Goal: Check status: Check status

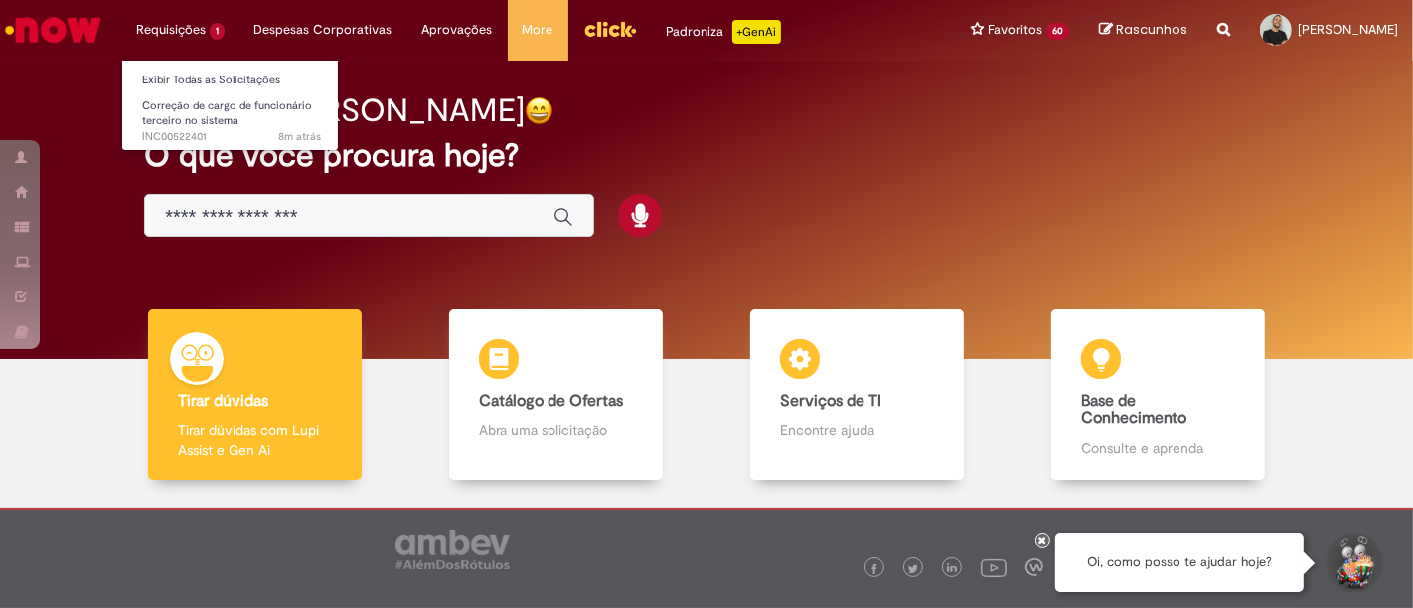
click at [188, 27] on li "Requisições 1 Exibir Todas as Solicitações Correção de cargo de funcionário ter…" at bounding box center [180, 30] width 118 height 60
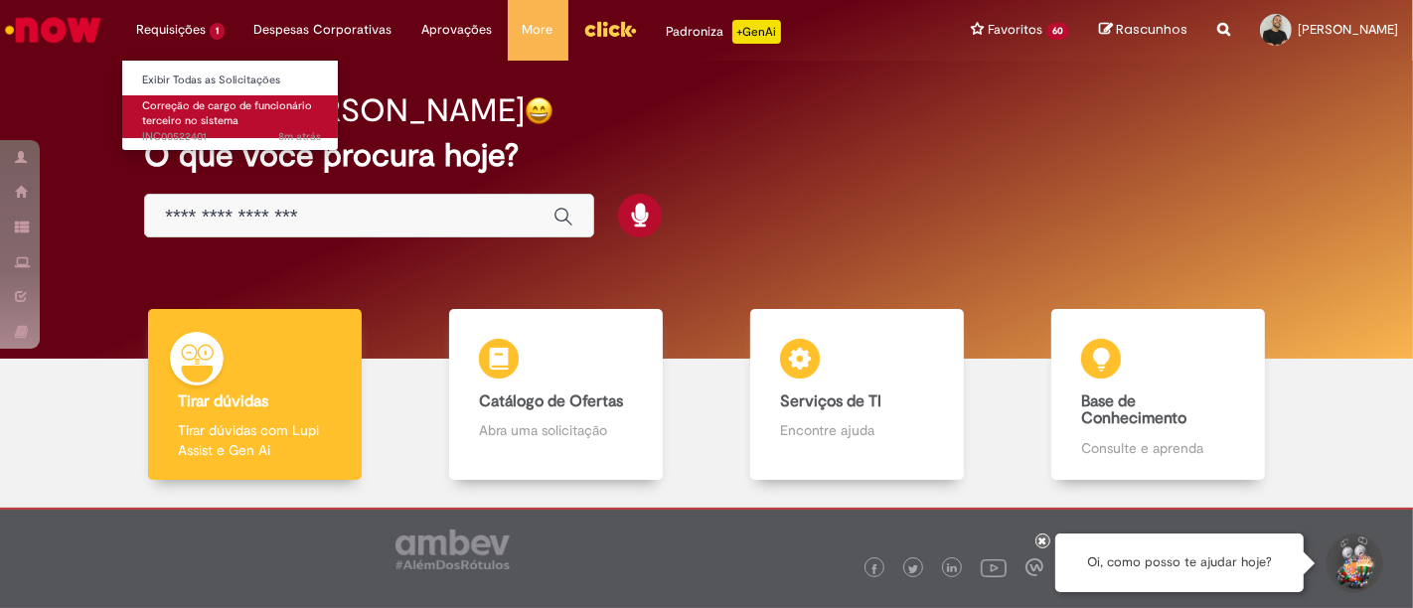
click at [220, 132] on span "8m atrás 8 minutos atrás INC00522401" at bounding box center [231, 137] width 179 height 16
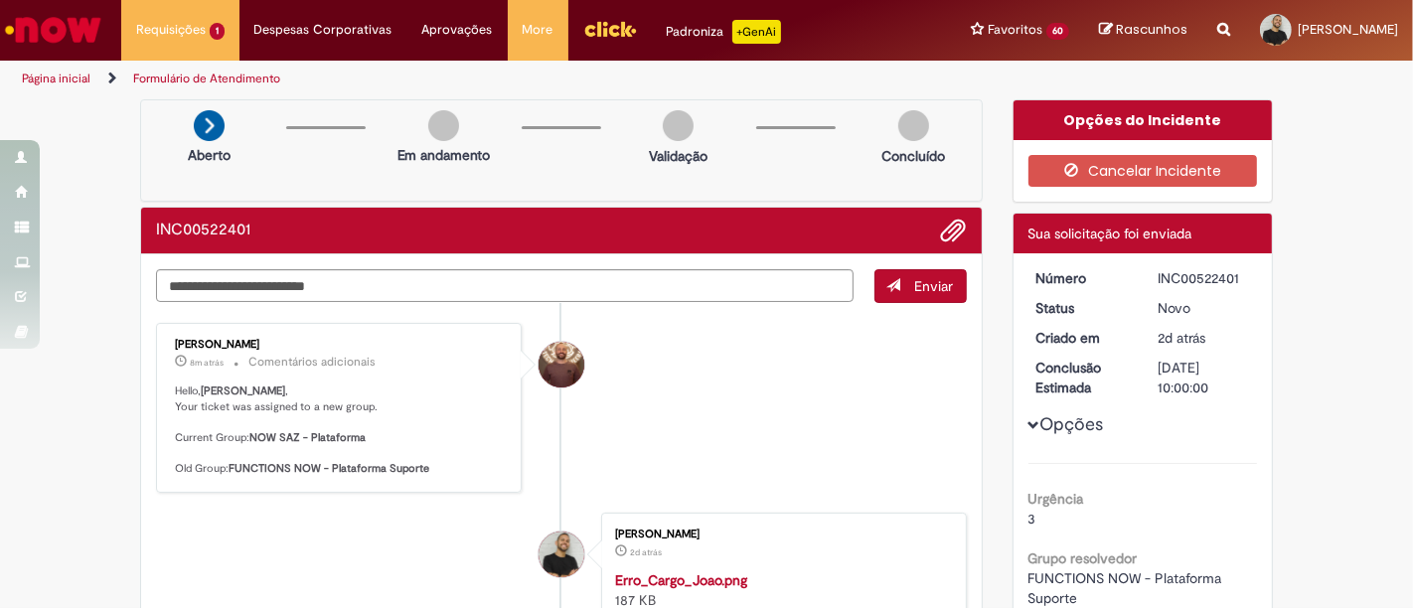
click at [324, 438] on b "NOW SAZ - Plataforma" at bounding box center [307, 437] width 116 height 15
click at [280, 436] on b "NOW SAZ - Plataforma" at bounding box center [307, 437] width 116 height 15
click at [63, 23] on img "Ir para a Homepage" at bounding box center [53, 30] width 102 height 40
